Goal: Use online tool/utility: Utilize a website feature to perform a specific function

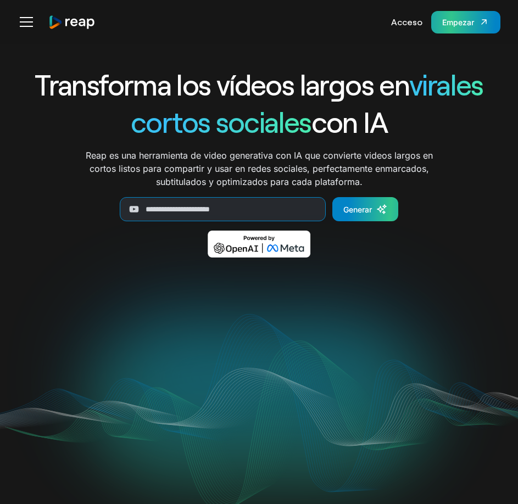
click at [474, 18] on link "Empezar" at bounding box center [465, 22] width 69 height 23
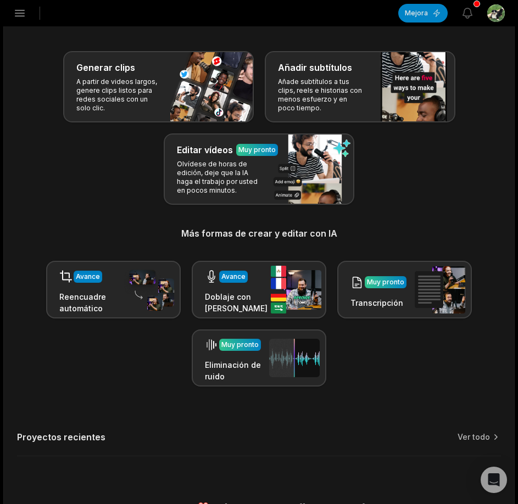
scroll to position [60, 0]
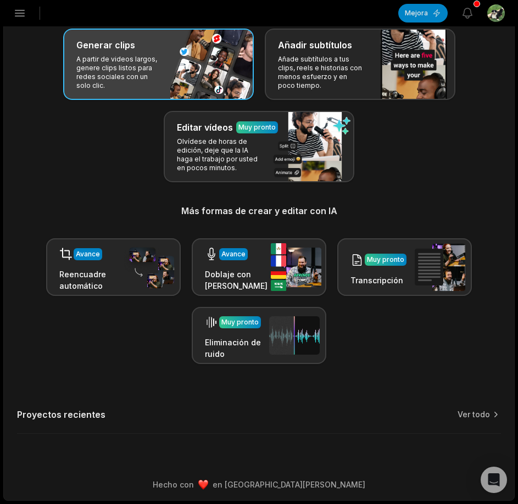
click at [102, 74] on font "A partir de videos largos, genere clips listos para redes sociales con un solo …" at bounding box center [116, 72] width 81 height 35
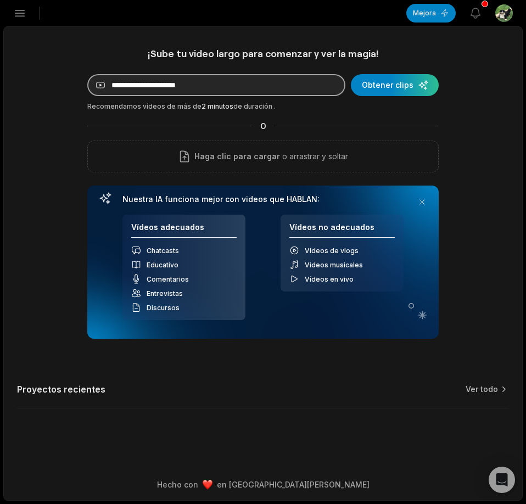
click at [155, 84] on input at bounding box center [216, 85] width 258 height 22
paste input "**********"
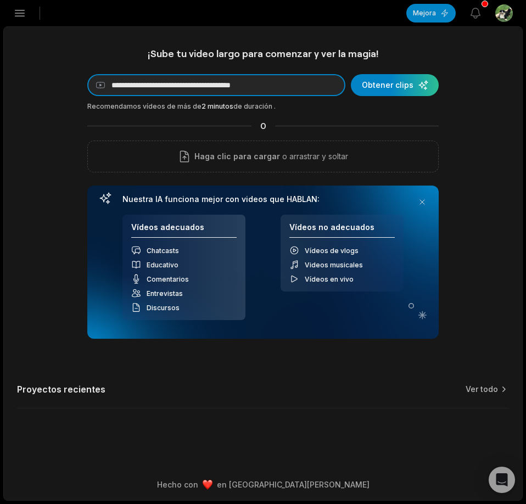
type input "**********"
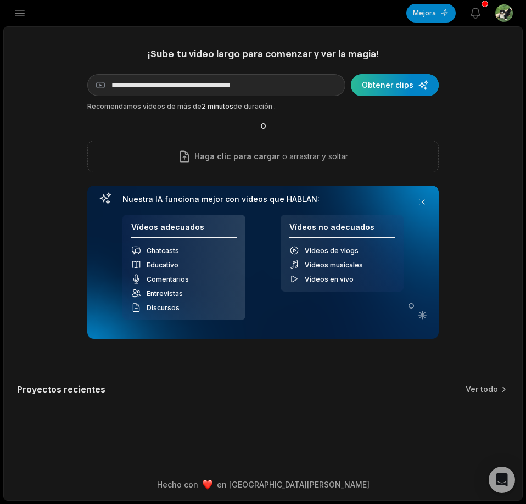
drag, startPoint x: 391, startPoint y: 87, endPoint x: 384, endPoint y: 91, distance: 7.9
click at [391, 86] on div "submit" at bounding box center [395, 85] width 88 height 22
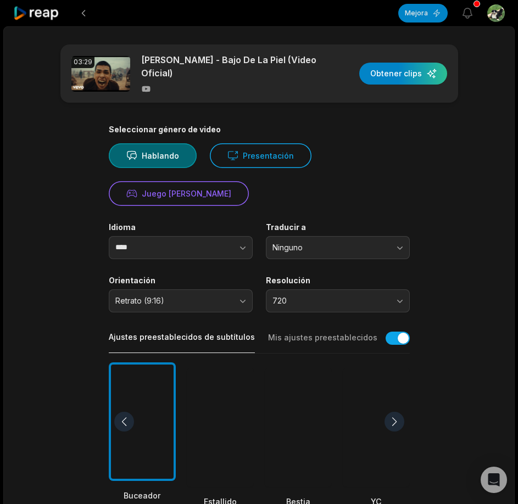
click at [455, 191] on main "03:29 Milo J - Bajo De La Piel (Video Oficial) Obtener clips Seleccionar género…" at bounding box center [259, 405] width 510 height 722
click at [172, 152] on font "Hablando" at bounding box center [160, 155] width 37 height 9
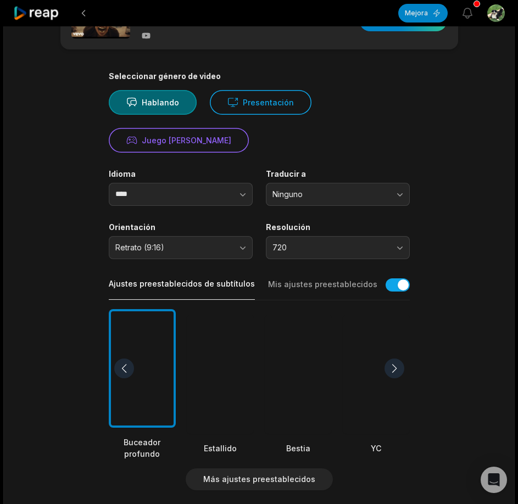
scroll to position [55, 0]
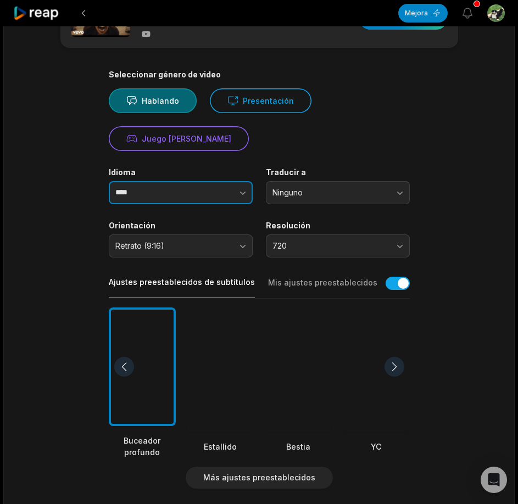
click at [243, 188] on icon "button" at bounding box center [242, 192] width 11 height 11
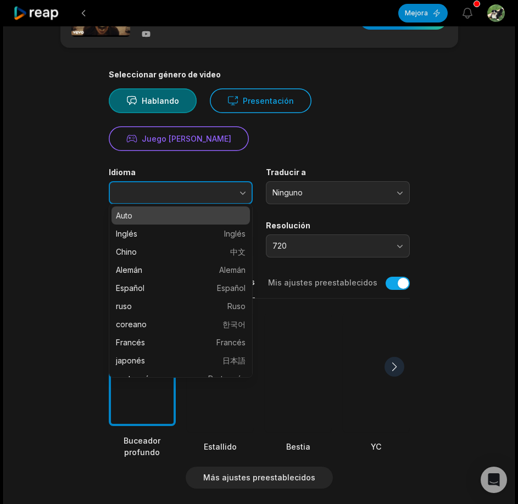
type input "****"
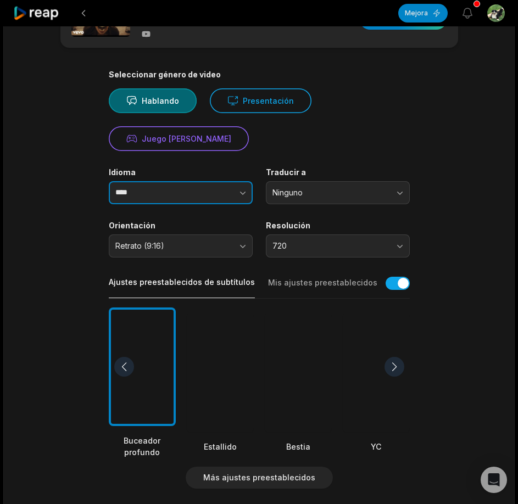
click at [243, 192] on icon "button" at bounding box center [242, 193] width 5 height 3
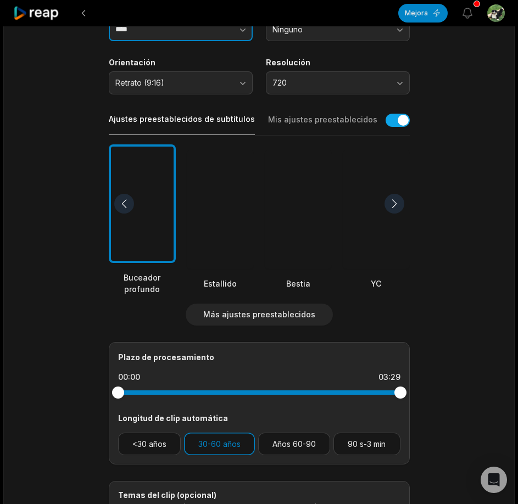
scroll to position [220, 0]
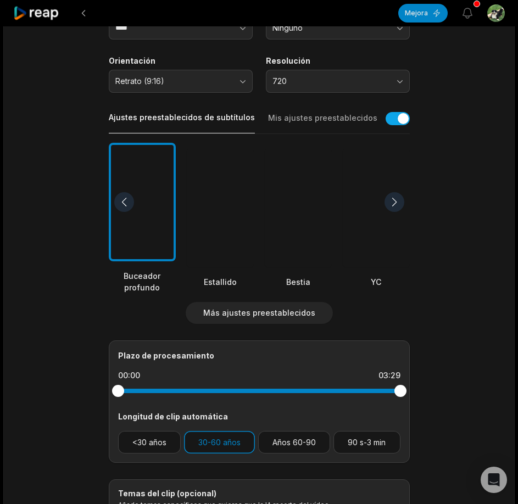
click at [150, 222] on div at bounding box center [142, 202] width 67 height 119
click at [226, 212] on div at bounding box center [220, 207] width 67 height 119
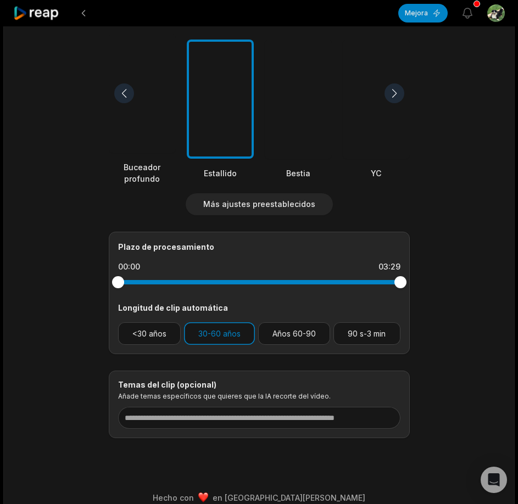
scroll to position [329, 0]
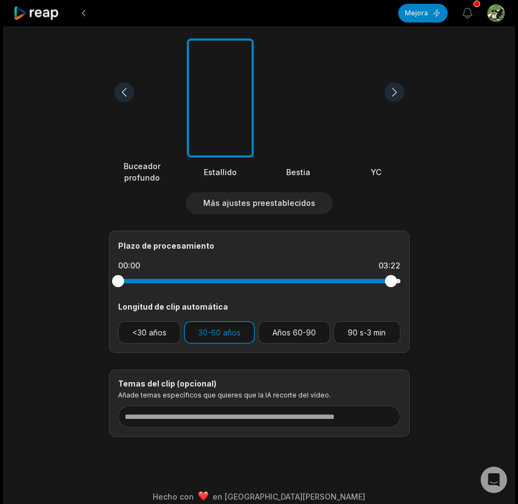
drag, startPoint x: 399, startPoint y: 276, endPoint x: 393, endPoint y: 279, distance: 6.9
click at [392, 280] on div at bounding box center [390, 281] width 12 height 12
drag, startPoint x: 393, startPoint y: 279, endPoint x: 408, endPoint y: 279, distance: 15.4
click at [408, 279] on div "Plazo de procesamiento 00:00 03:25 Longitud de clip automática <30 años 30-60 a…" at bounding box center [259, 292] width 301 height 122
click at [216, 336] on button "30-60 años" at bounding box center [219, 332] width 71 height 23
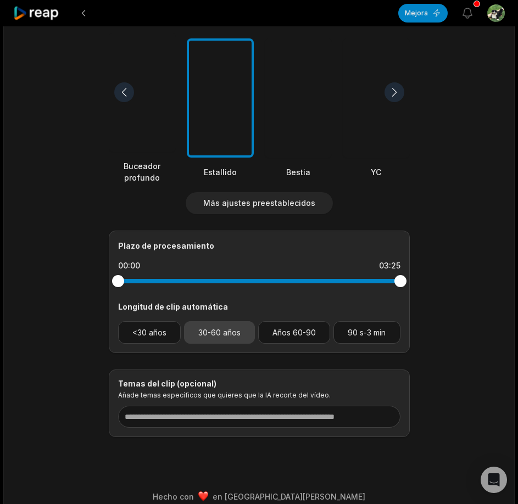
click at [214, 334] on button "30-60 años" at bounding box center [219, 332] width 71 height 23
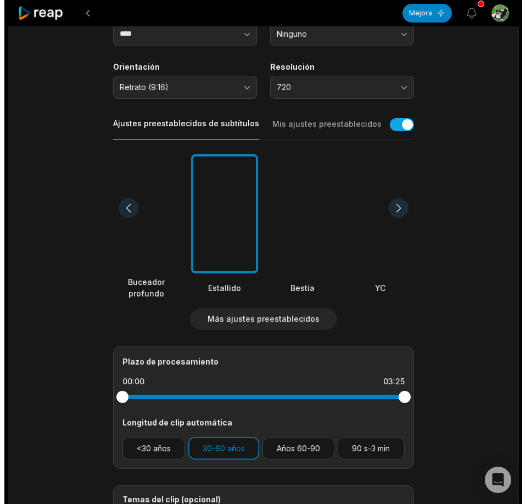
scroll to position [337, 0]
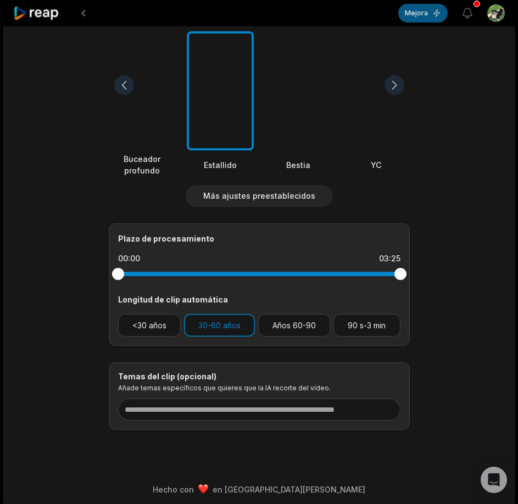
click at [403, 13] on button "Mejora" at bounding box center [422, 13] width 49 height 19
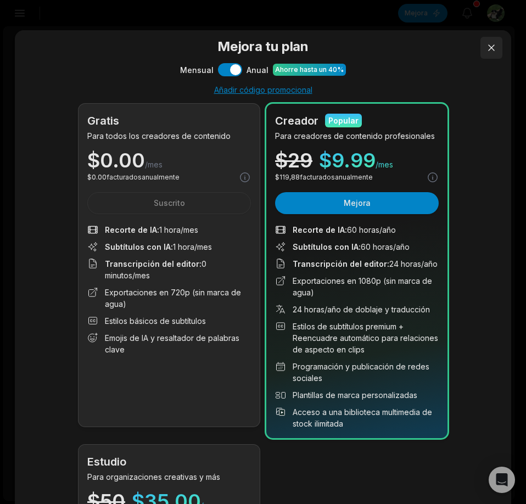
click at [485, 48] on button at bounding box center [491, 48] width 22 height 22
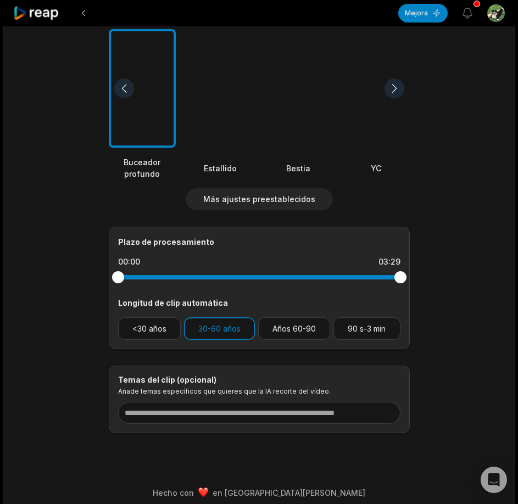
scroll to position [337, 0]
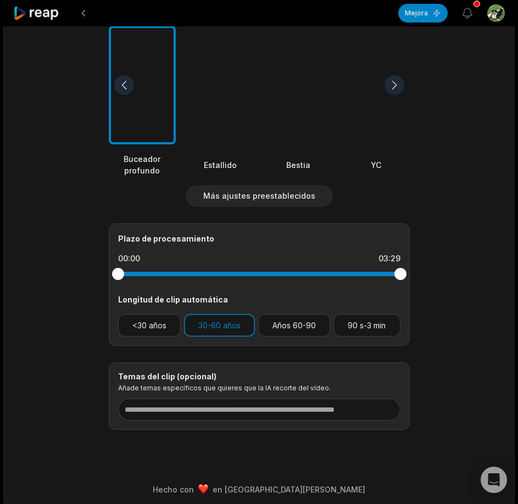
click at [224, 110] on div at bounding box center [220, 90] width 67 height 119
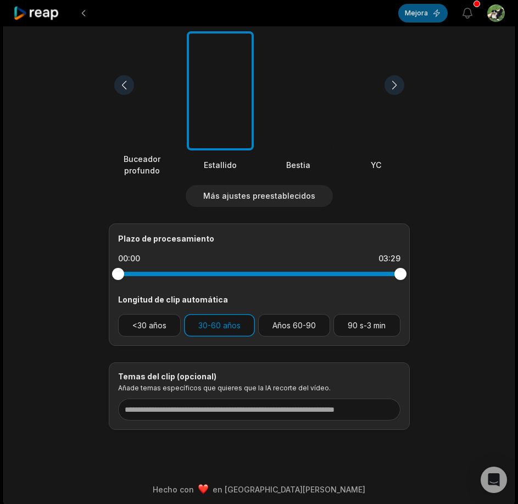
click at [417, 14] on font "Mejora" at bounding box center [416, 13] width 23 height 8
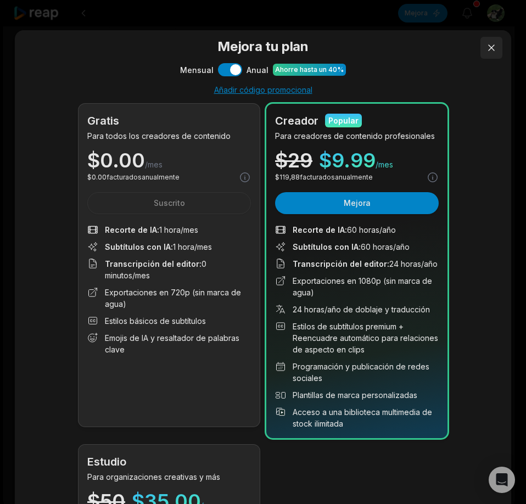
click at [485, 45] on button at bounding box center [491, 48] width 22 height 22
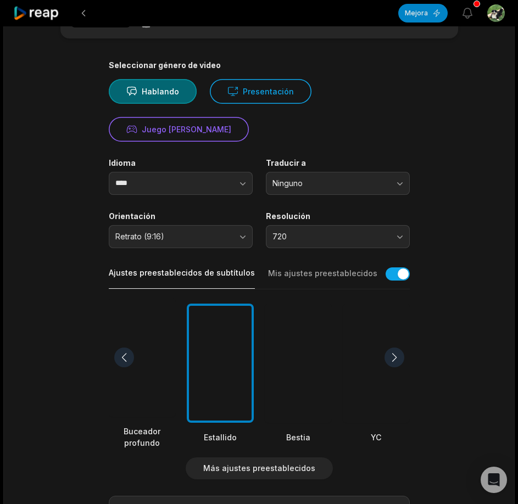
scroll to position [0, 0]
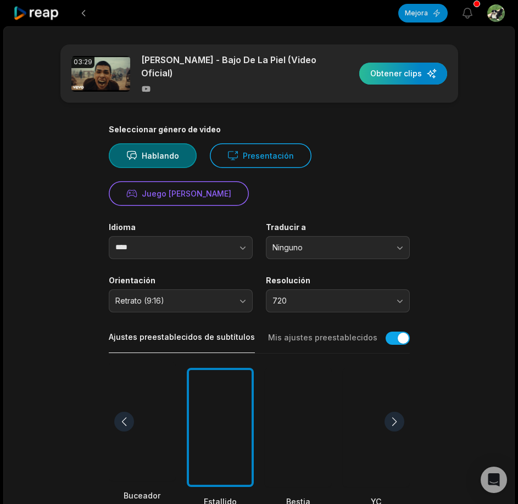
click at [408, 76] on div "button" at bounding box center [403, 74] width 88 height 22
